Goal: Check status: Check status

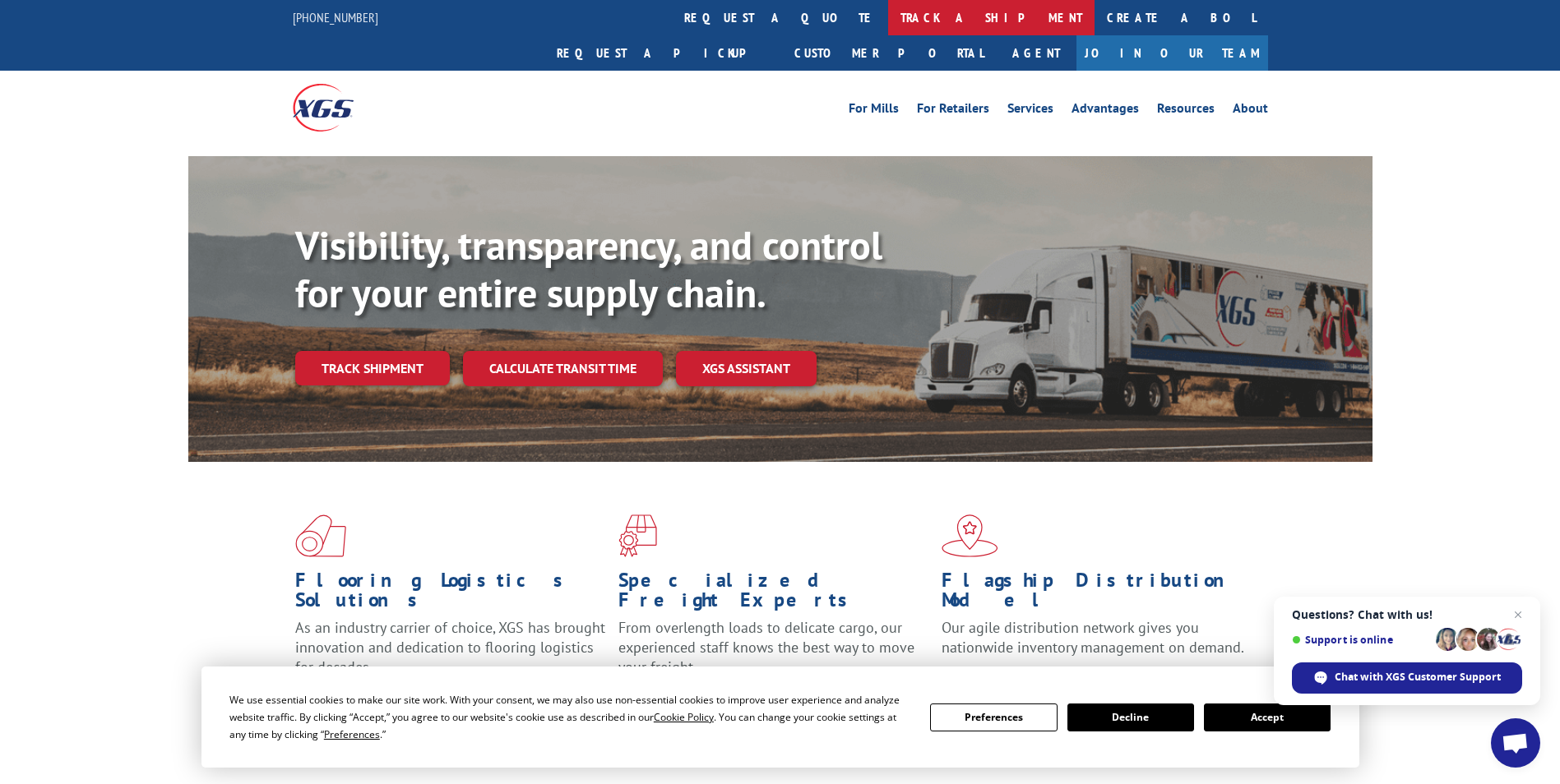
click at [888, 19] on link "track a shipment" at bounding box center [991, 18] width 206 height 36
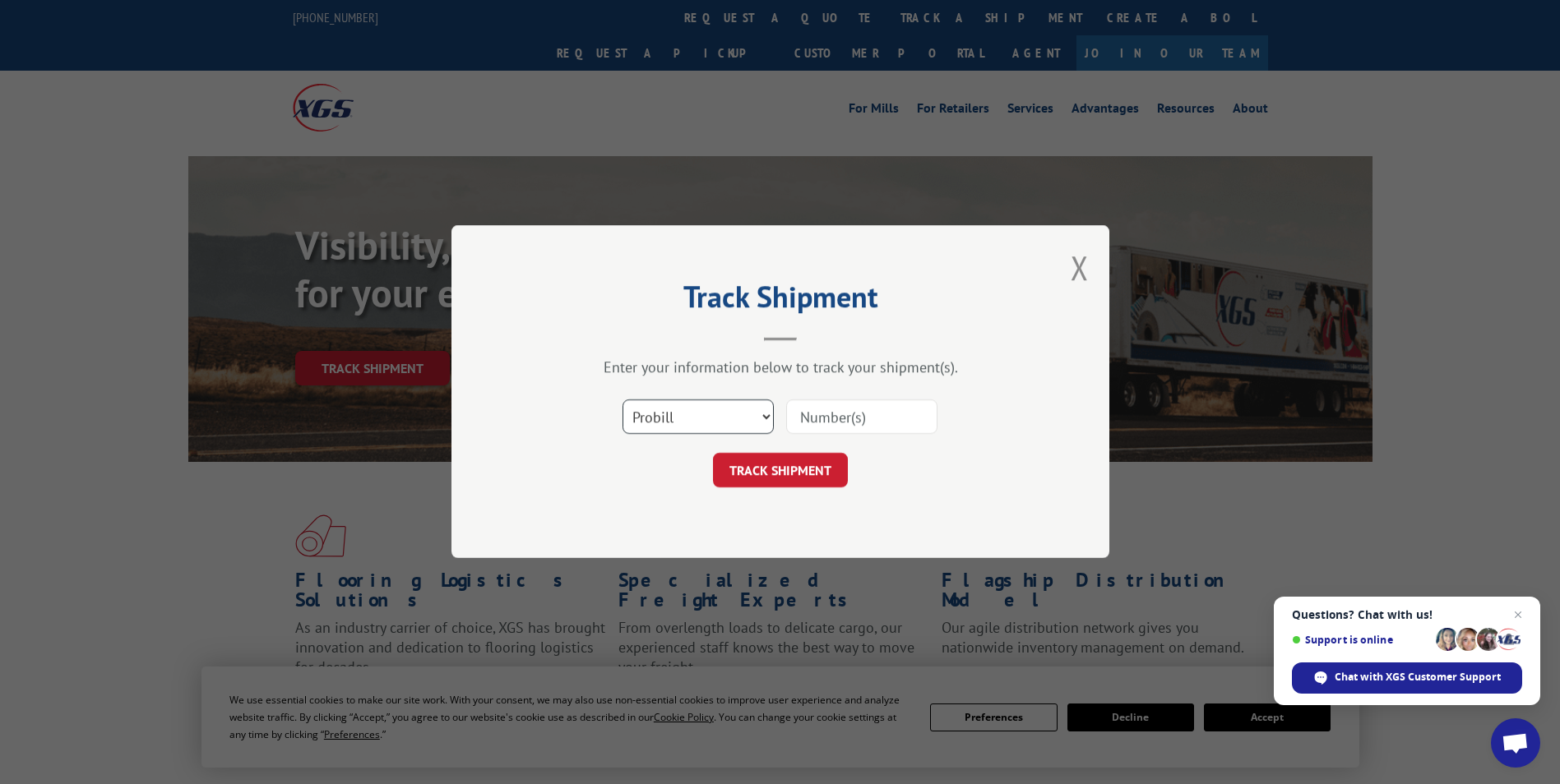
click at [709, 417] on select "Select category... Probill BOL PO" at bounding box center [697, 417] width 151 height 35
select select "bol"
click at [622, 400] on select "Select category... Probill BOL PO" at bounding box center [697, 417] width 151 height 35
click at [835, 420] on input at bounding box center [861, 417] width 151 height 35
paste input "471269"
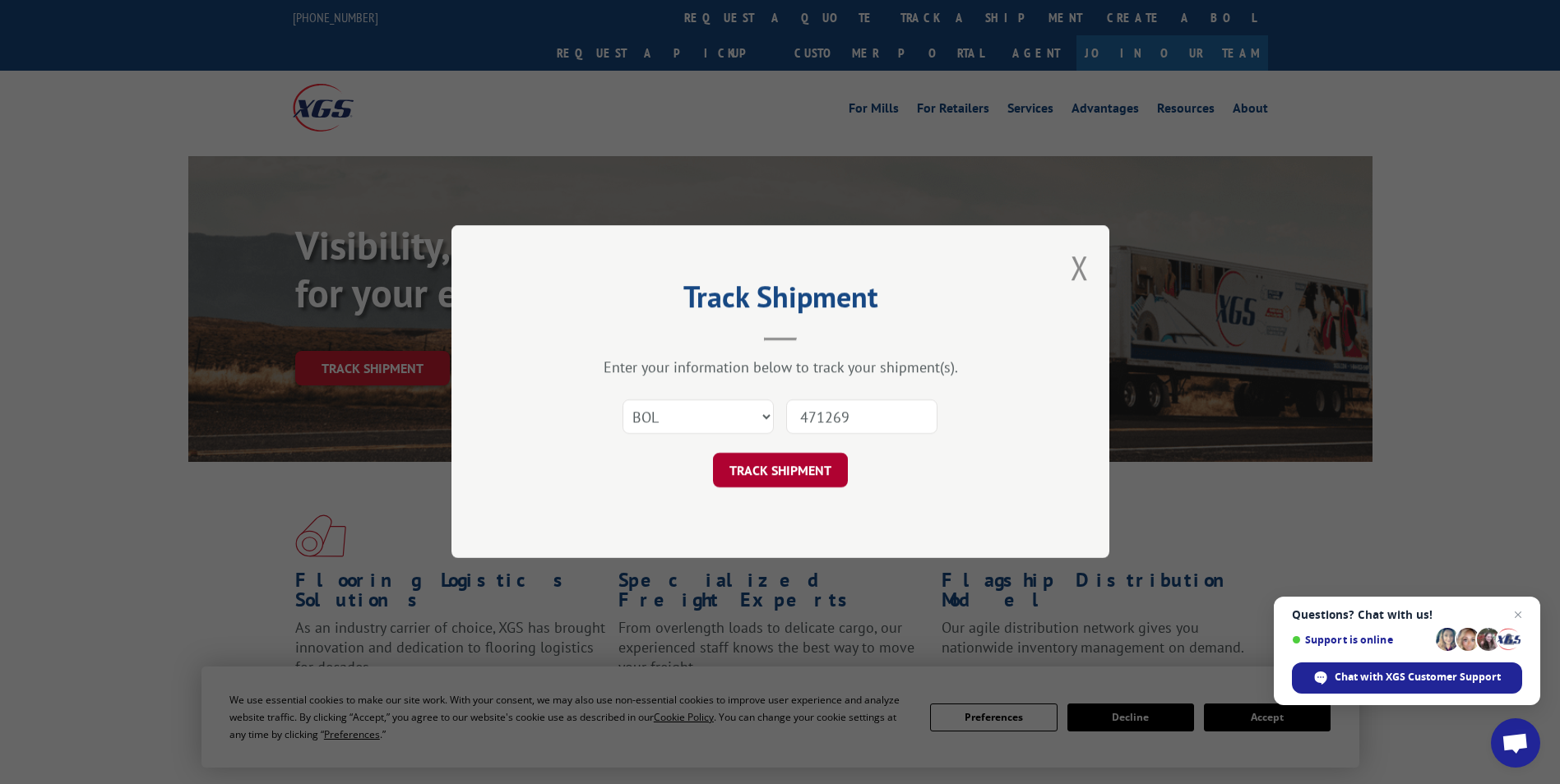
type input "471269"
click at [802, 466] on button "TRACK SHIPMENT" at bounding box center [780, 470] width 135 height 35
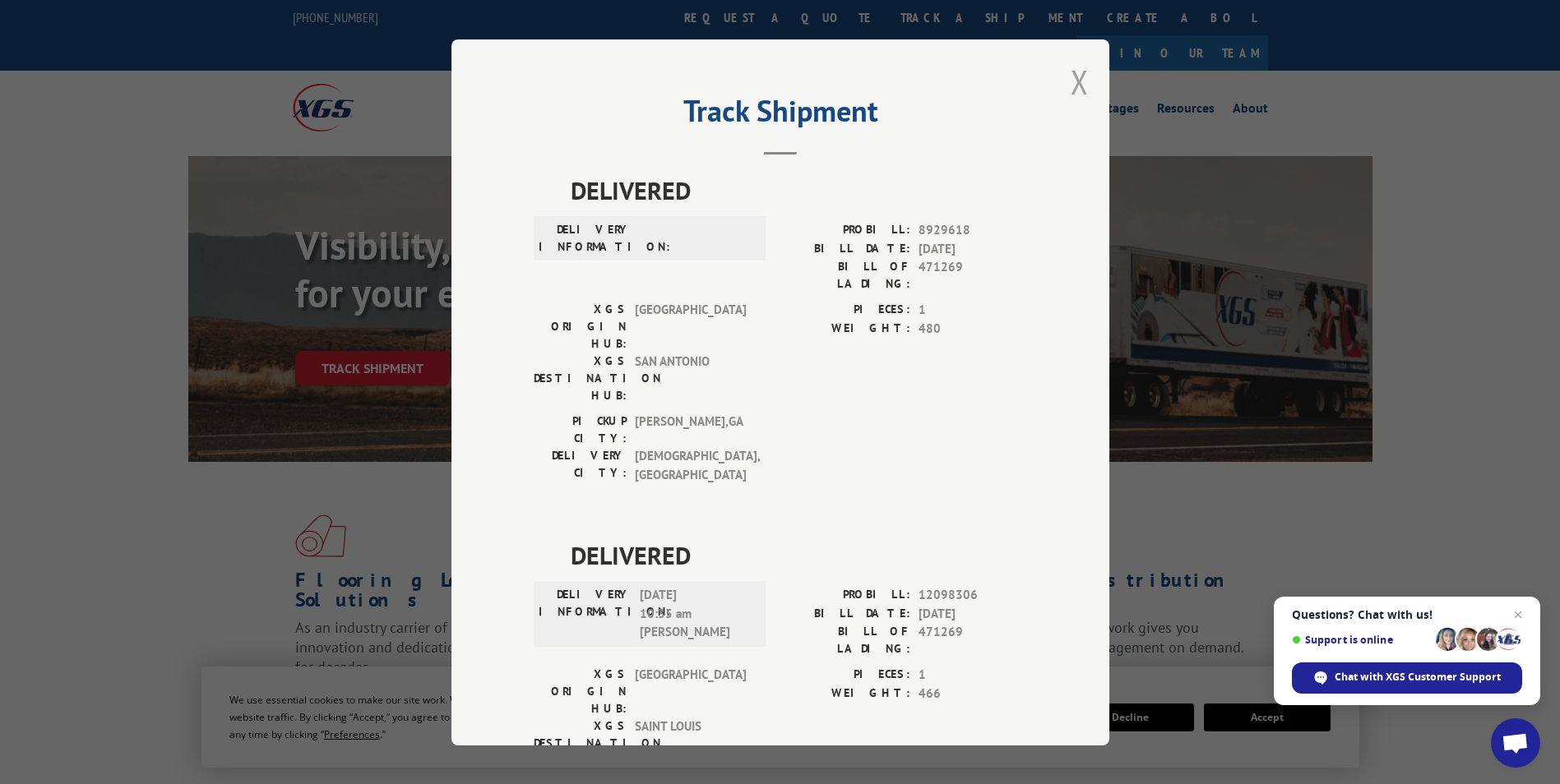
click at [1071, 84] on button "Close modal" at bounding box center [1079, 81] width 18 height 44
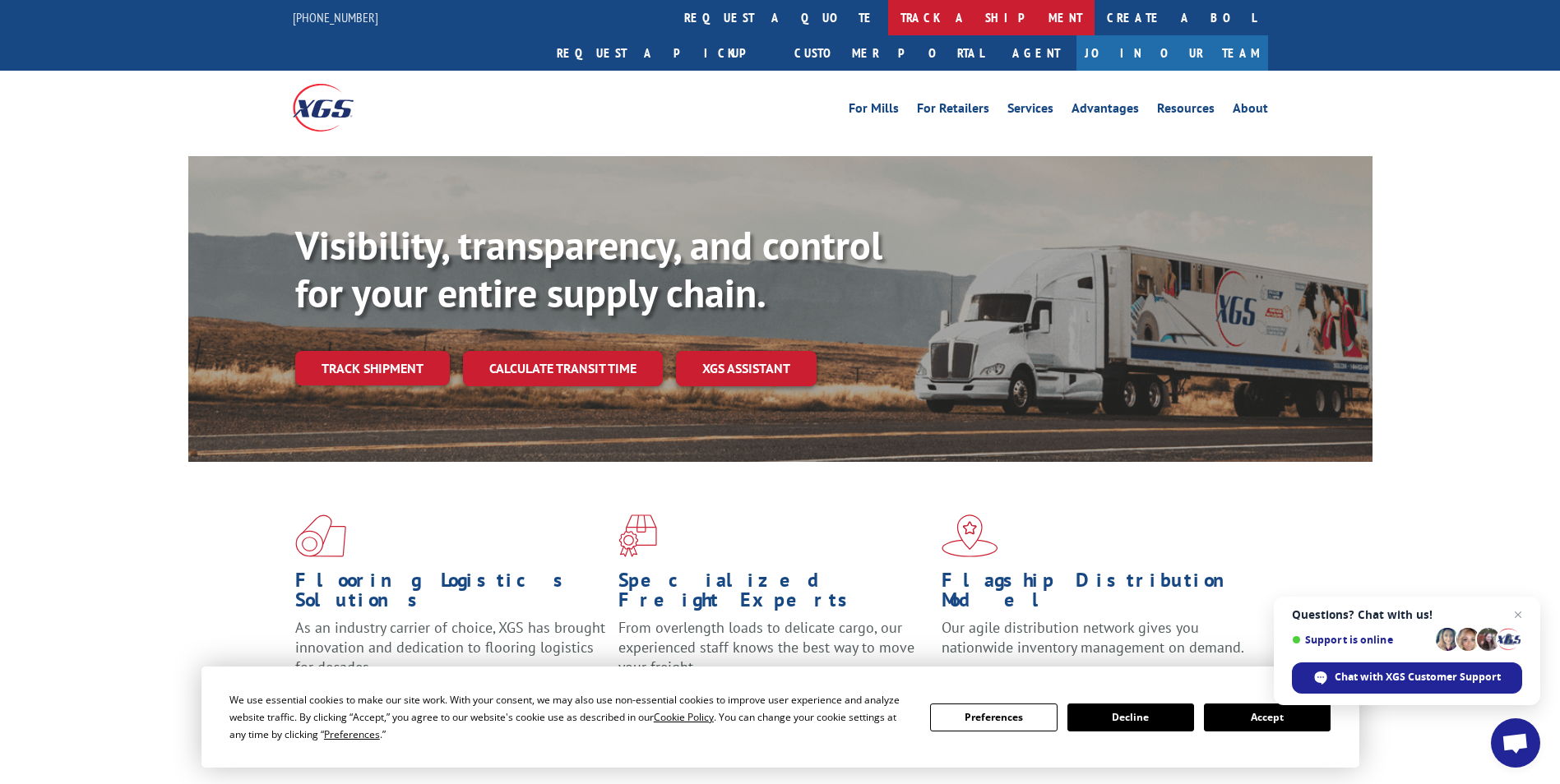
click at [888, 16] on link "track a shipment" at bounding box center [991, 18] width 206 height 36
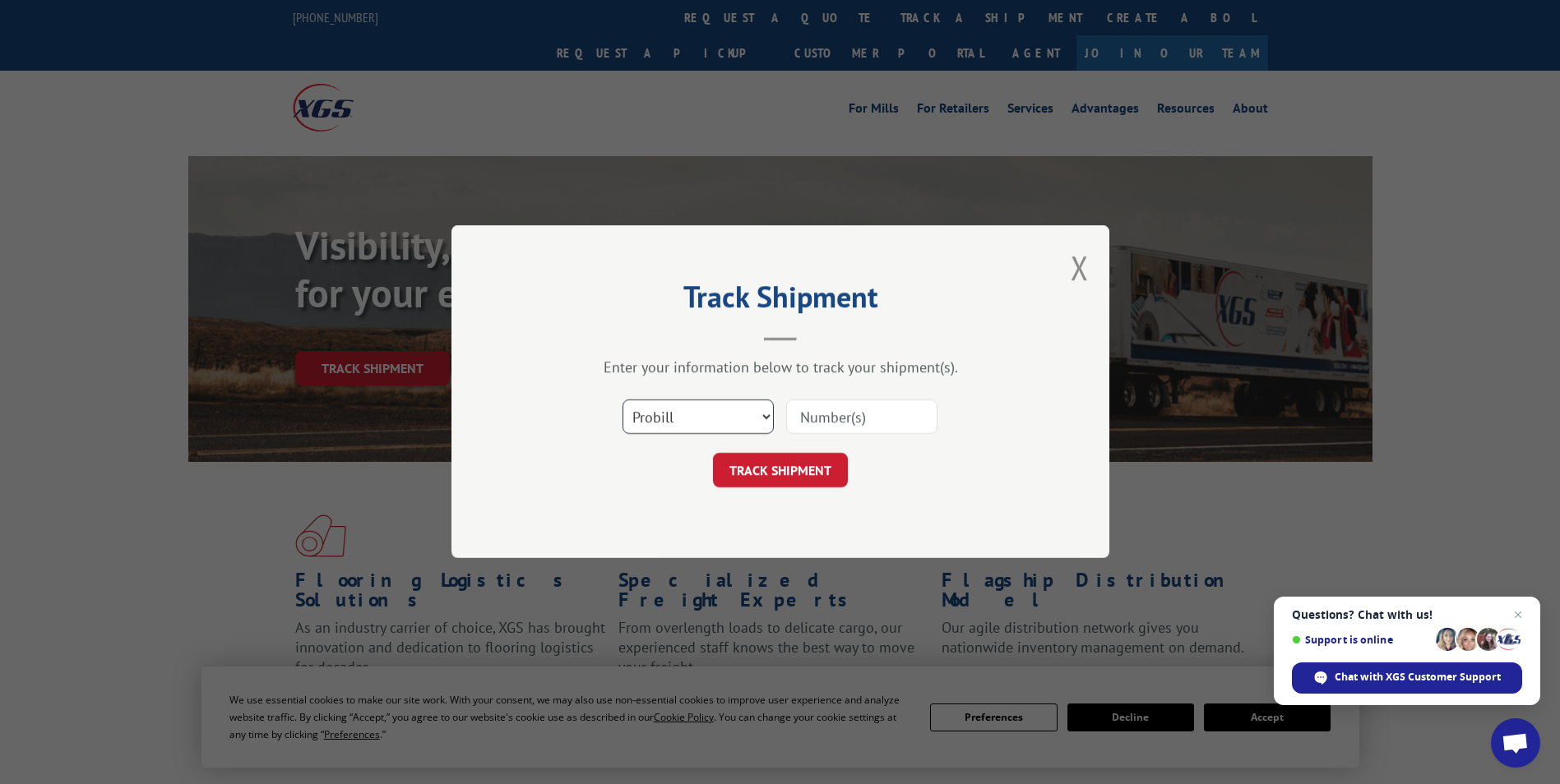
click at [713, 412] on select "Select category... Probill BOL PO" at bounding box center [697, 417] width 151 height 35
select select "bol"
click at [622, 400] on select "Select category... Probill BOL PO" at bounding box center [697, 417] width 151 height 35
click at [801, 417] on input at bounding box center [861, 417] width 151 height 35
paste input "7047513"
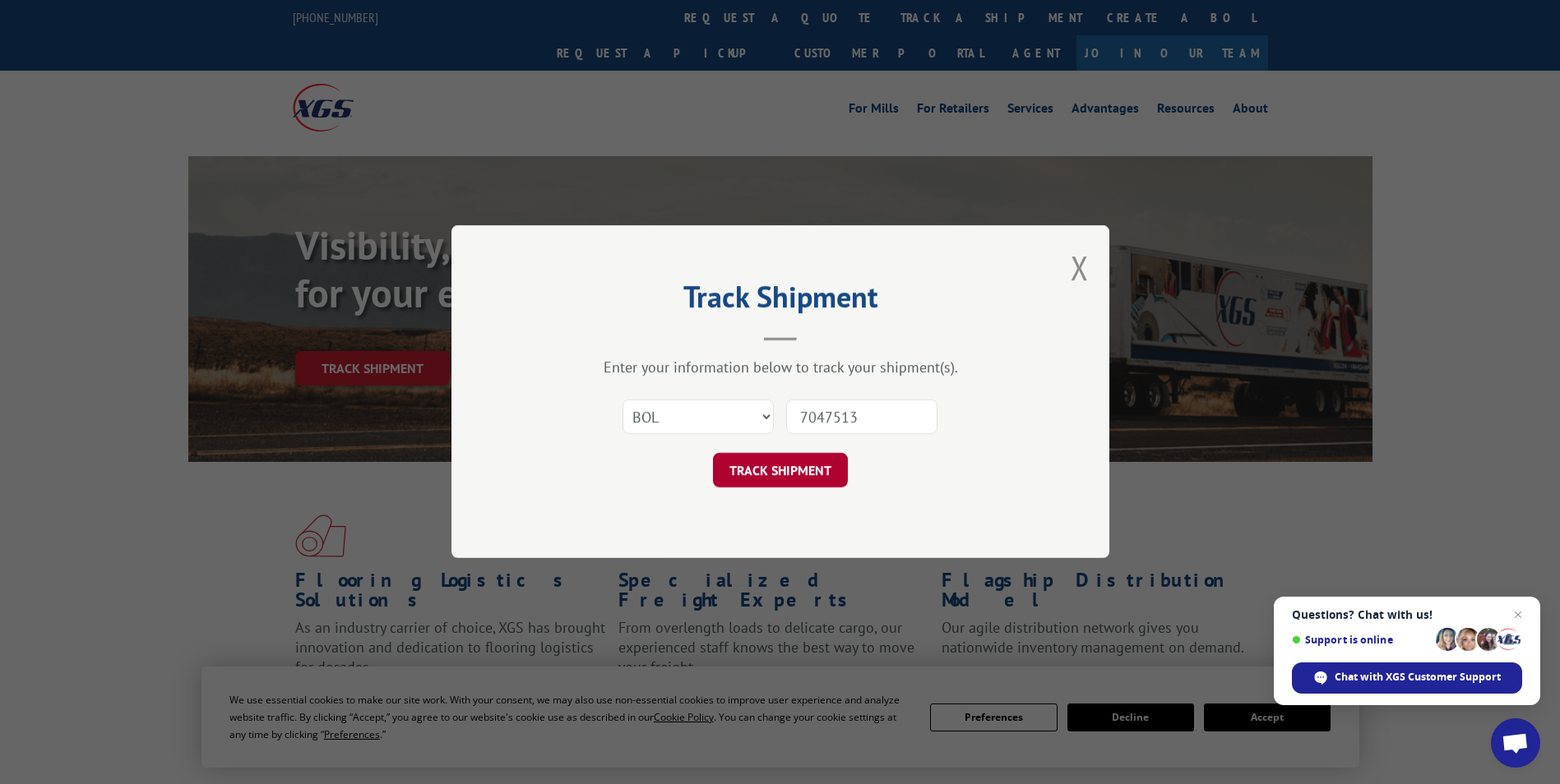
type input "7047513"
click at [797, 471] on button "TRACK SHIPMENT" at bounding box center [780, 470] width 135 height 35
